Goal: Task Accomplishment & Management: Manage account settings

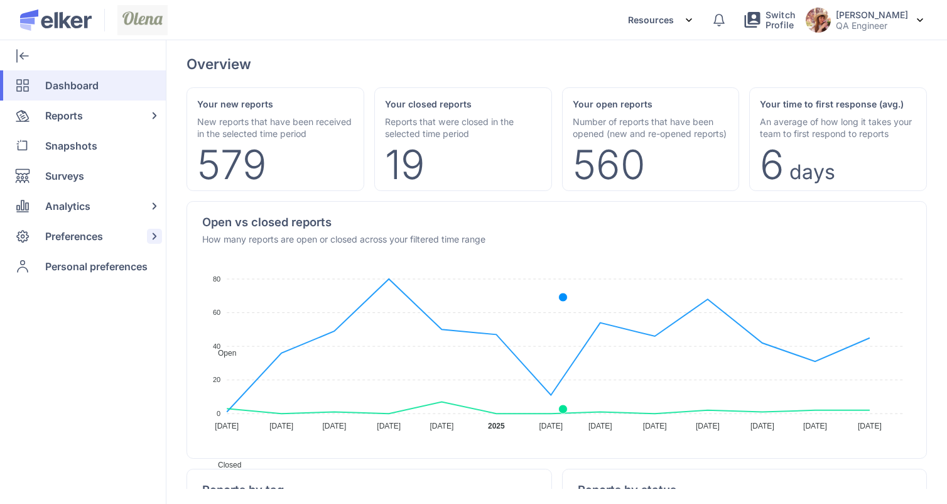
click at [53, 234] on span "Preferences" at bounding box center [74, 236] width 58 height 30
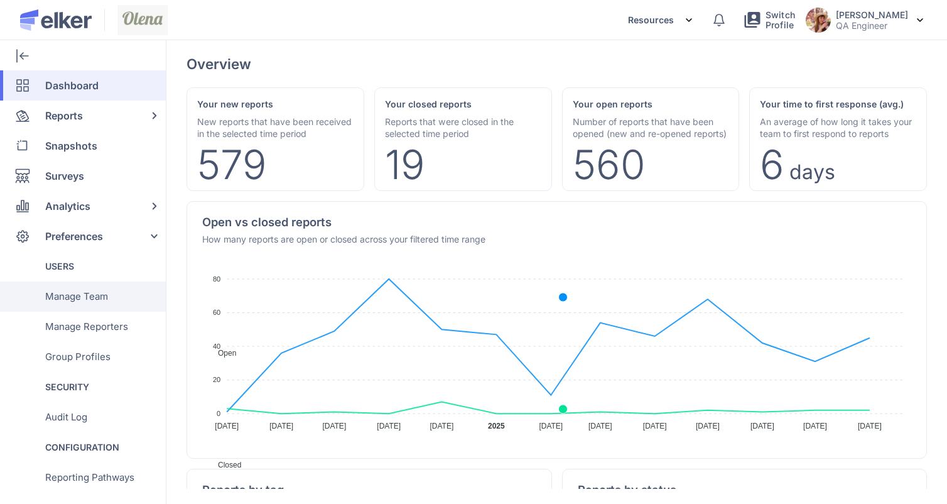
click at [76, 291] on span "Manage Team" at bounding box center [76, 296] width 63 height 30
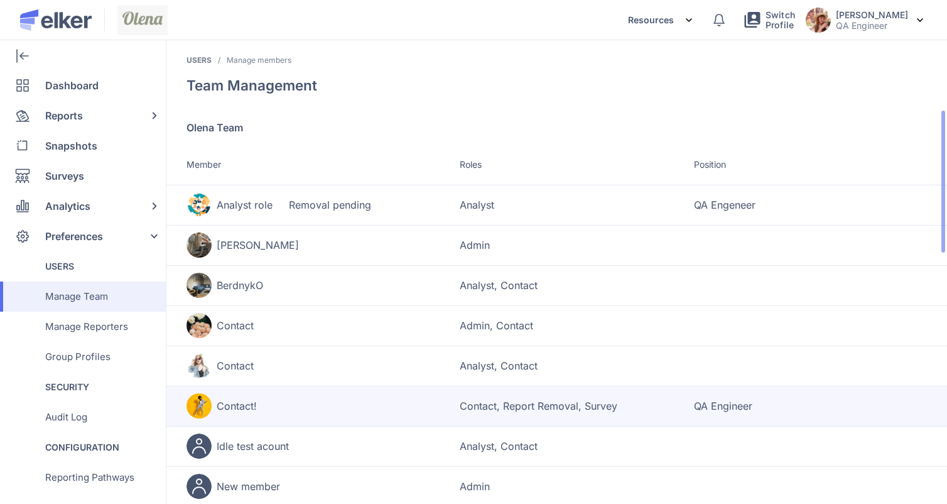
click at [255, 401] on h5 "Contact!" at bounding box center [237, 406] width 40 height 13
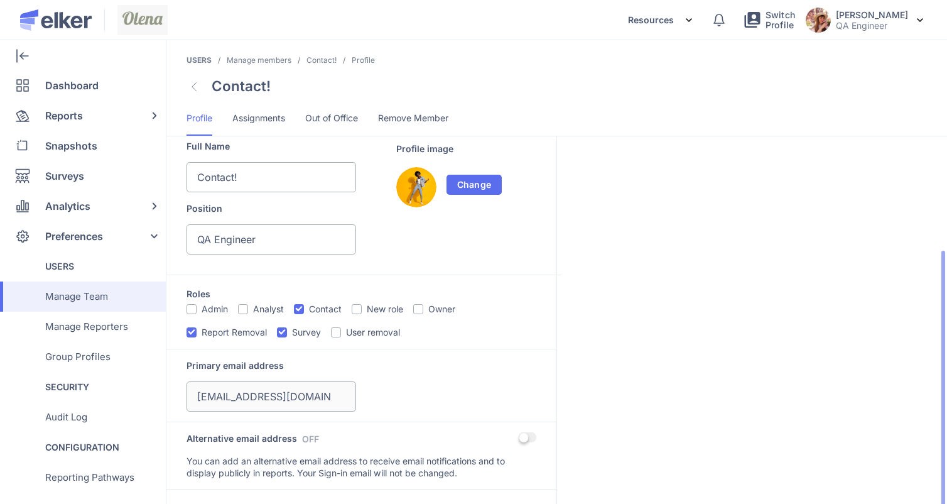
scroll to position [163, 0]
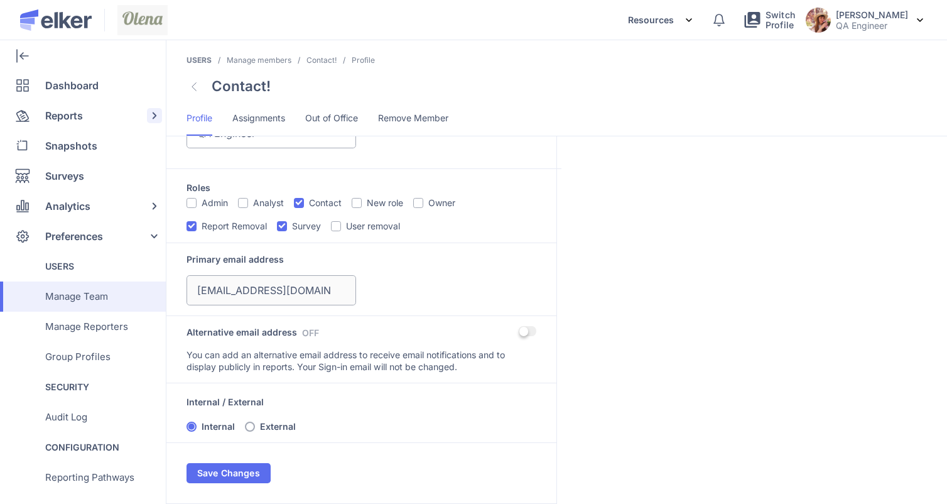
click at [63, 116] on span "Reports" at bounding box center [64, 116] width 38 height 30
